Goal: Transaction & Acquisition: Purchase product/service

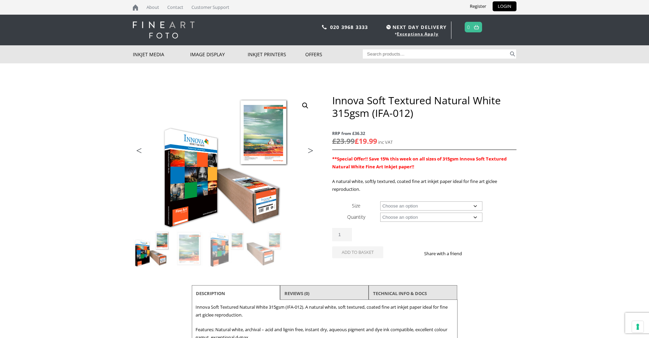
click at [397, 197] on select "Choose an option A4 Sheet A3 Sheet A3+ Sheet A2 Sheet 17" Wide Roll 24" Wide Ro…" at bounding box center [431, 205] width 102 height 9
click at [380, 197] on select "Choose an option A4 Sheet A3 Sheet A3+ Sheet A2 Sheet 17" Wide Roll 24" Wide Ro…" at bounding box center [431, 205] width 102 height 9
select select "a3-sheet"
click at [398, 197] on select "Choose an option 25 Sheets" at bounding box center [431, 217] width 102 height 9
select select "25-sheets"
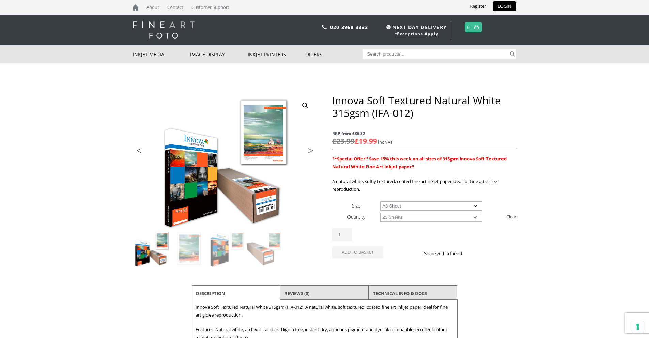
click at [380, 197] on select "Choose an option 25 Sheets" at bounding box center [431, 217] width 102 height 9
select select "a3-sheet"
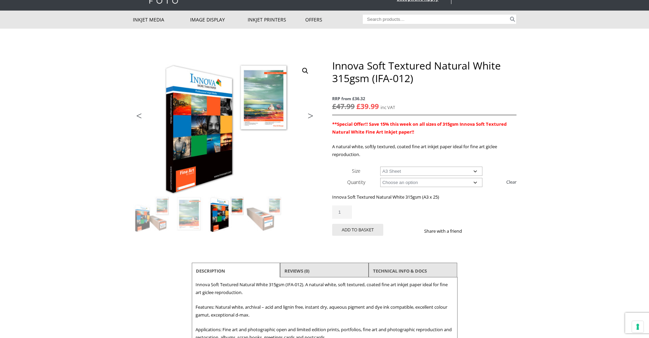
scroll to position [36, 0]
